Goal: Navigation & Orientation: Find specific page/section

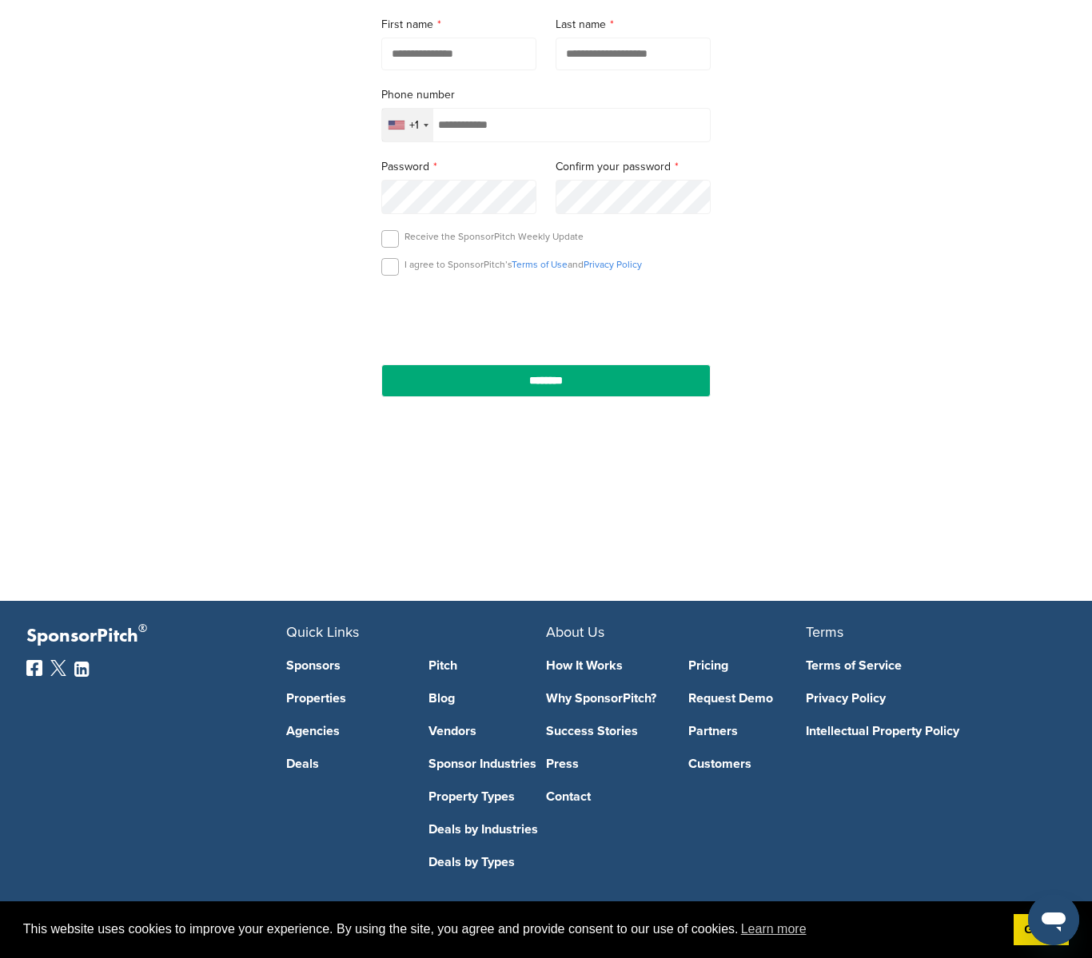
scroll to position [368, 0]
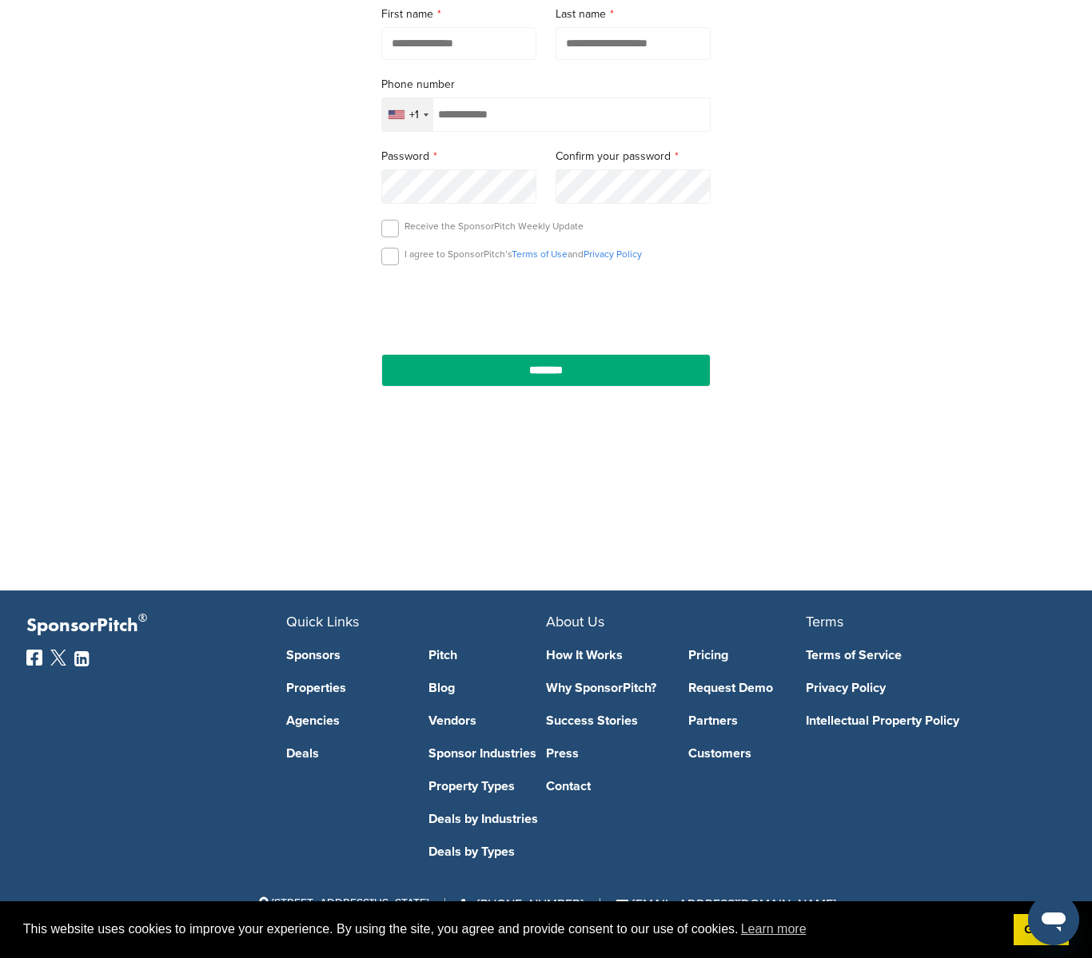
click at [499, 817] on link "Deals by Industries" at bounding box center [487, 819] width 118 height 13
